Goal: Register for event/course

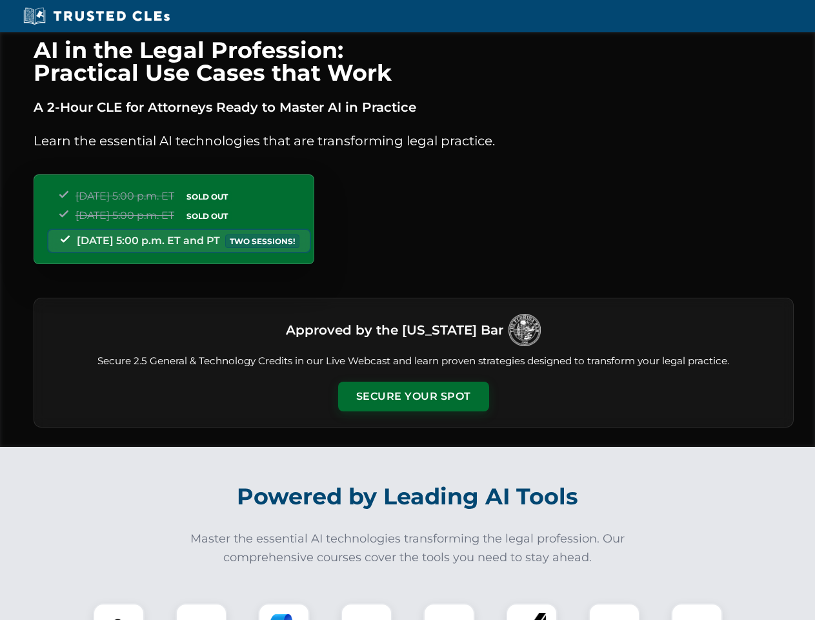
click at [413, 396] on button "Secure Your Spot" at bounding box center [413, 396] width 151 height 30
click at [119, 611] on img at bounding box center [118, 628] width 37 height 37
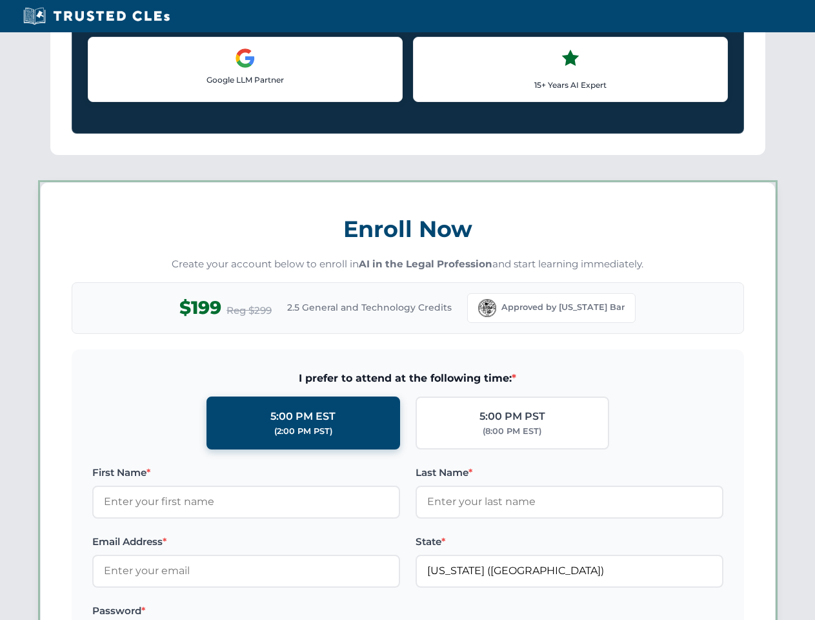
click at [284, 611] on label "Password *" at bounding box center [246, 610] width 308 height 15
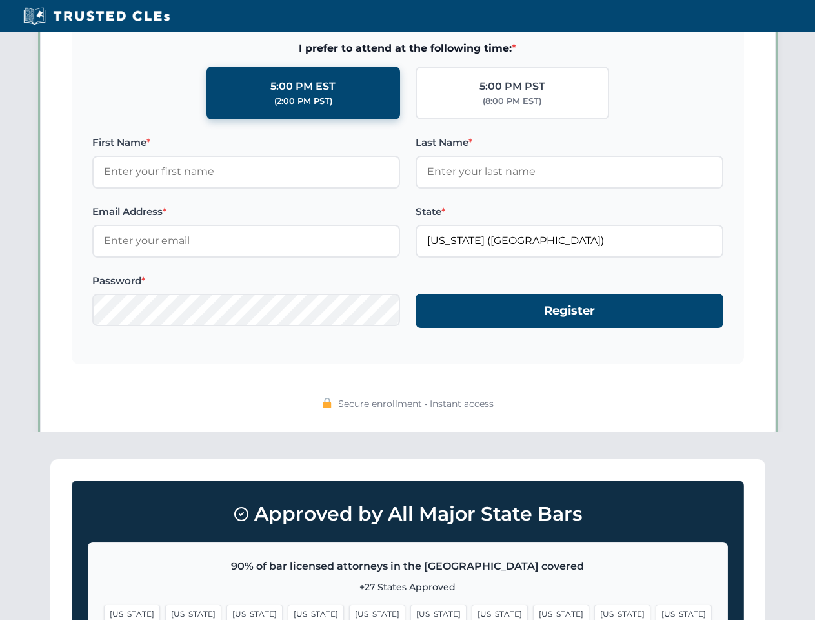
click at [594, 611] on span "[US_STATE]" at bounding box center [622, 613] width 56 height 19
